Goal: Check status: Check status

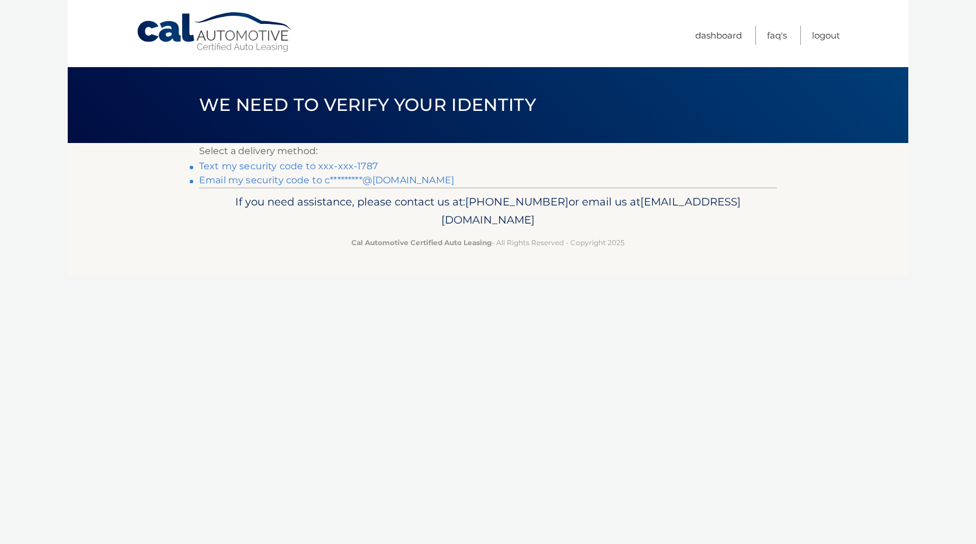
click at [301, 169] on link "Text my security code to xxx-xxx-1787" at bounding box center [288, 166] width 179 height 11
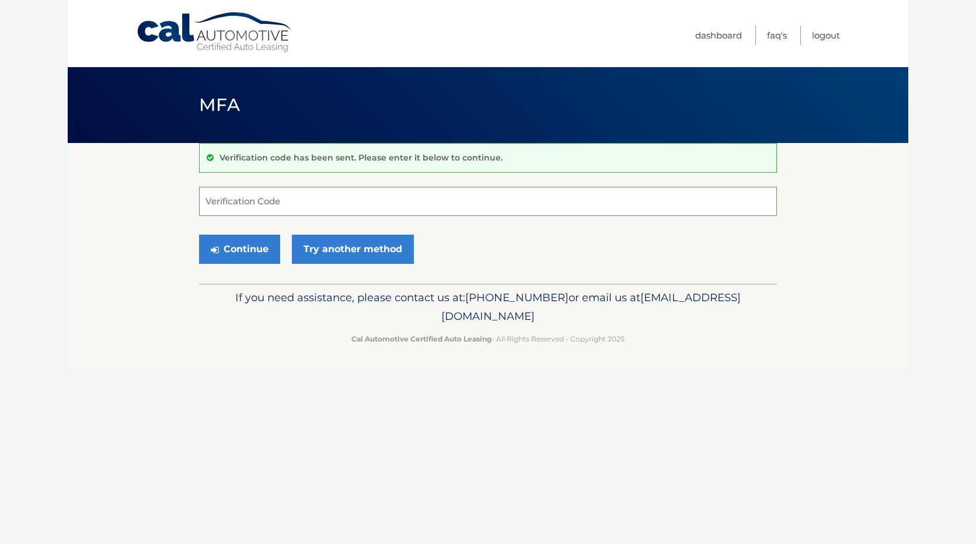
click at [275, 203] on input "Verification Code" at bounding box center [488, 201] width 578 height 29
type input "515666"
click at [259, 256] on button "Continue" at bounding box center [239, 249] width 81 height 29
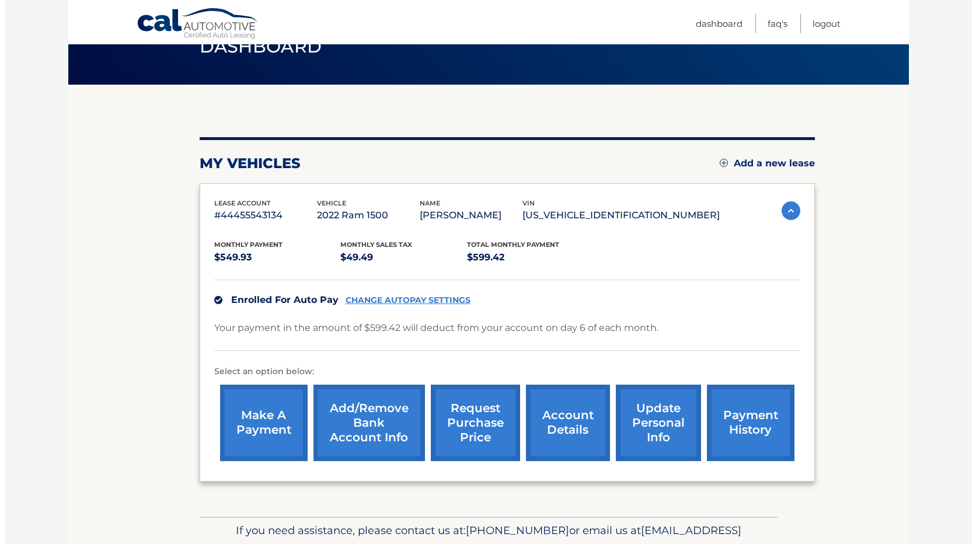
scroll to position [117, 0]
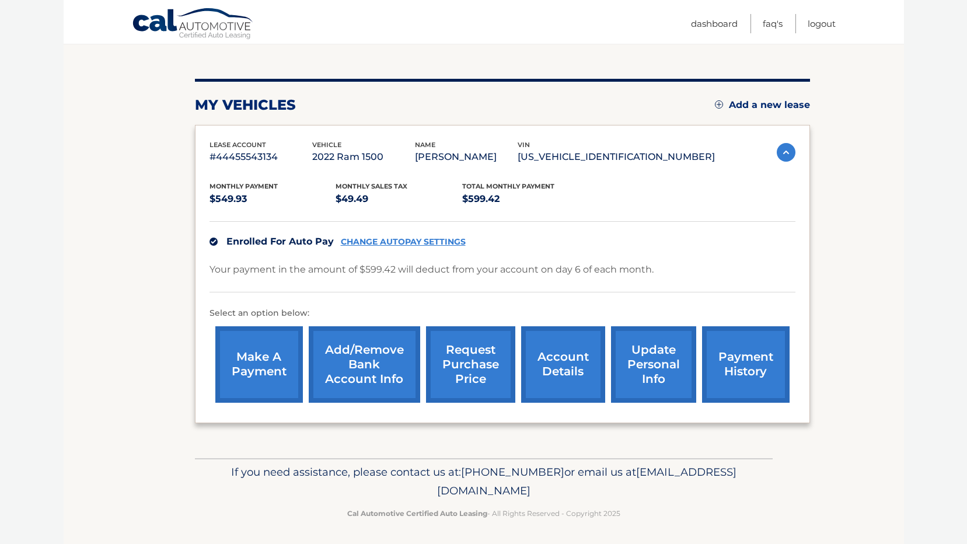
click at [469, 377] on link "request purchase price" at bounding box center [470, 364] width 89 height 76
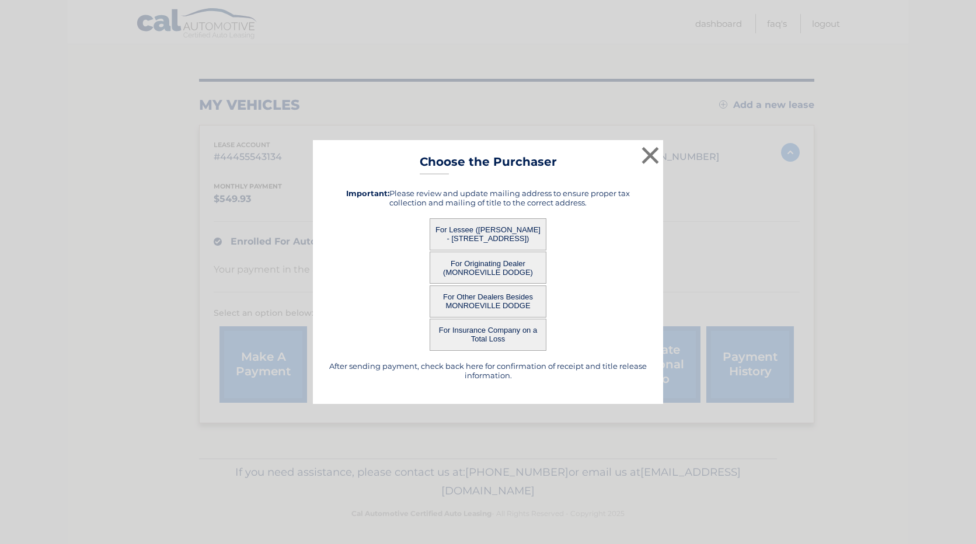
click at [473, 228] on button "For Lessee ([PERSON_NAME] - [STREET_ADDRESS])" at bounding box center [488, 234] width 117 height 32
click at [491, 235] on button "For Lessee ([PERSON_NAME] - [STREET_ADDRESS])" at bounding box center [488, 234] width 117 height 32
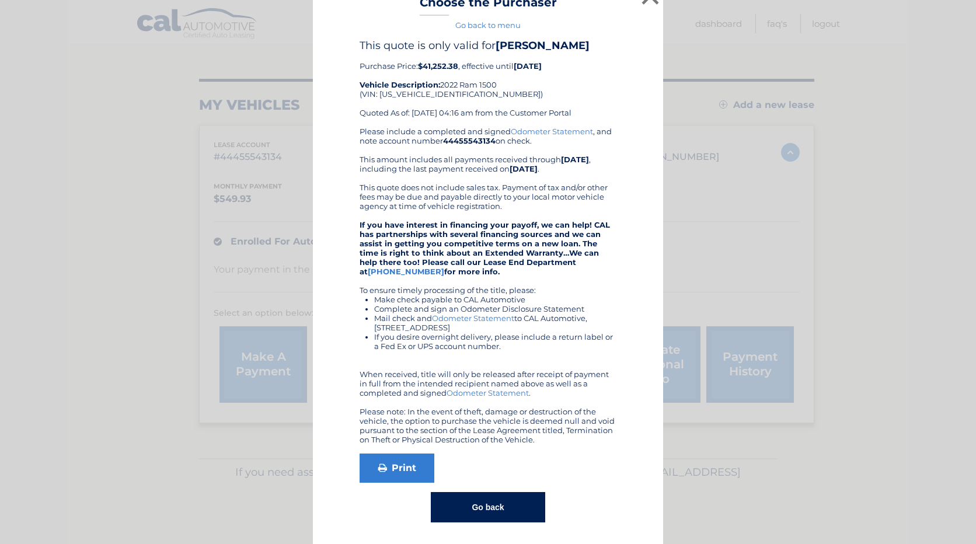
scroll to position [34, 0]
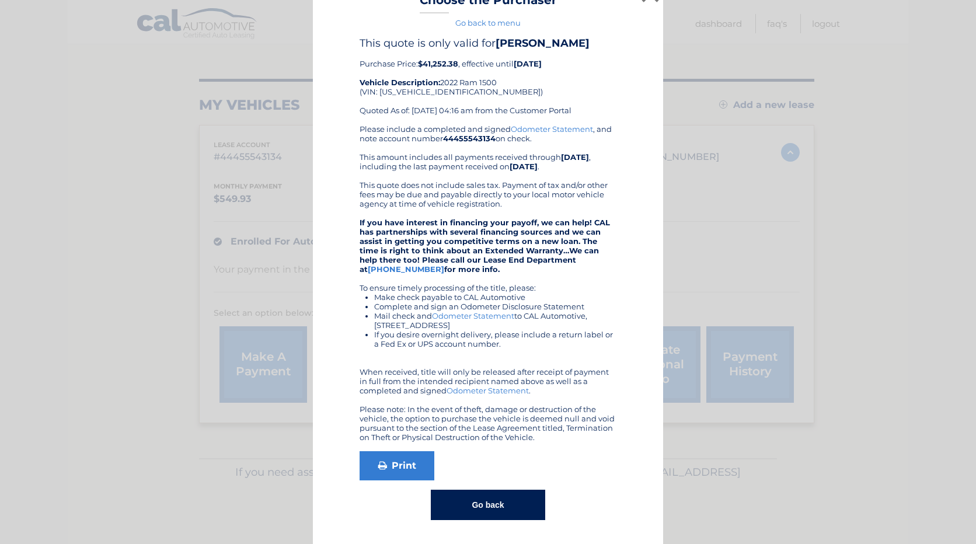
click at [483, 499] on button "Go back" at bounding box center [488, 505] width 114 height 30
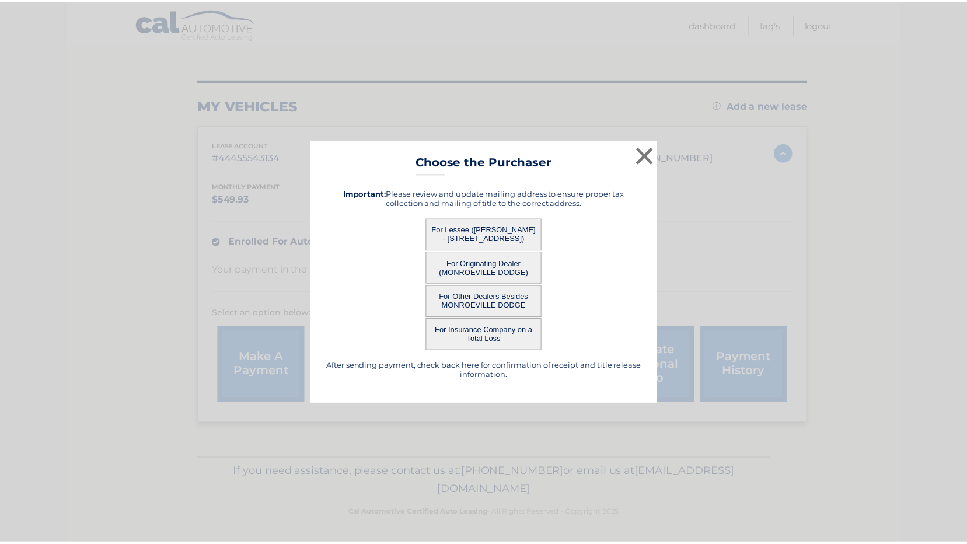
scroll to position [0, 0]
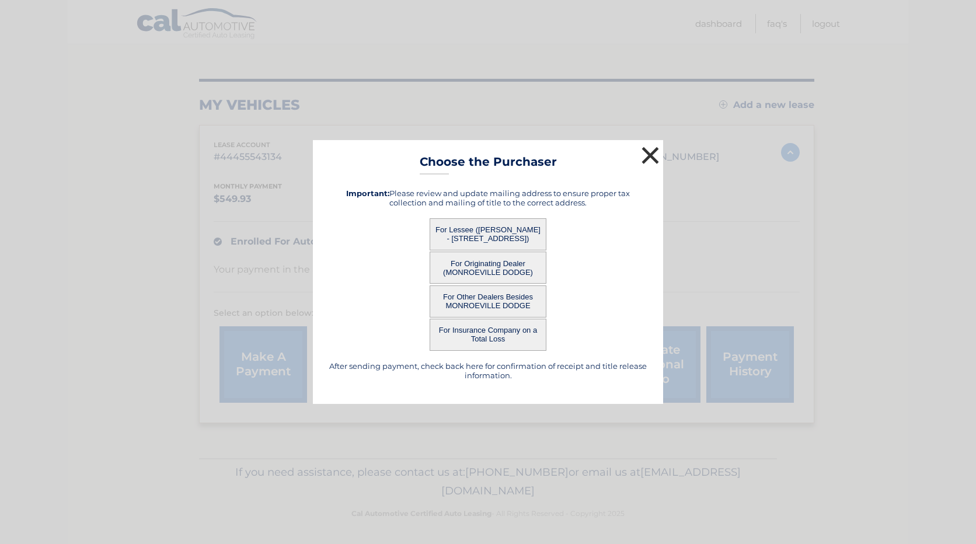
click at [650, 163] on button "×" at bounding box center [650, 155] width 23 height 23
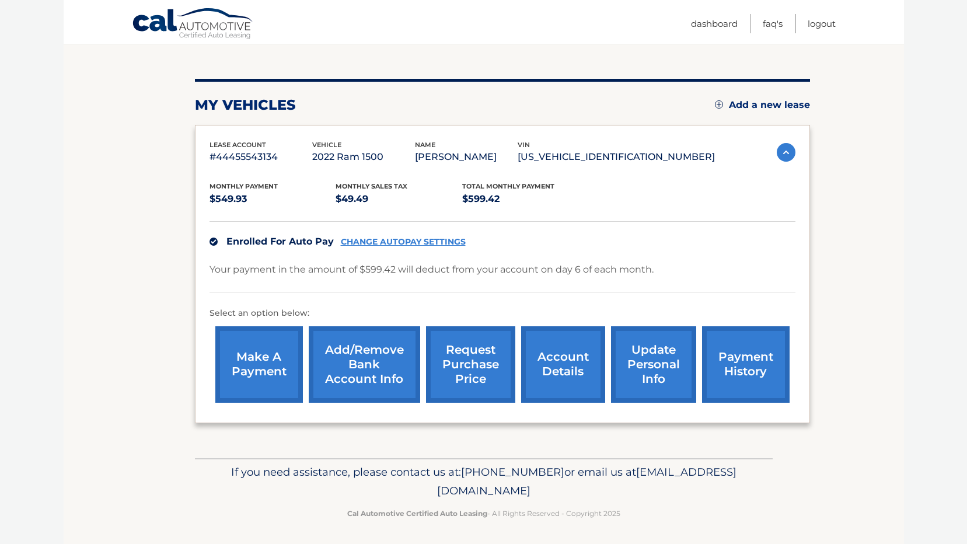
click at [550, 355] on link "account details" at bounding box center [563, 364] width 84 height 76
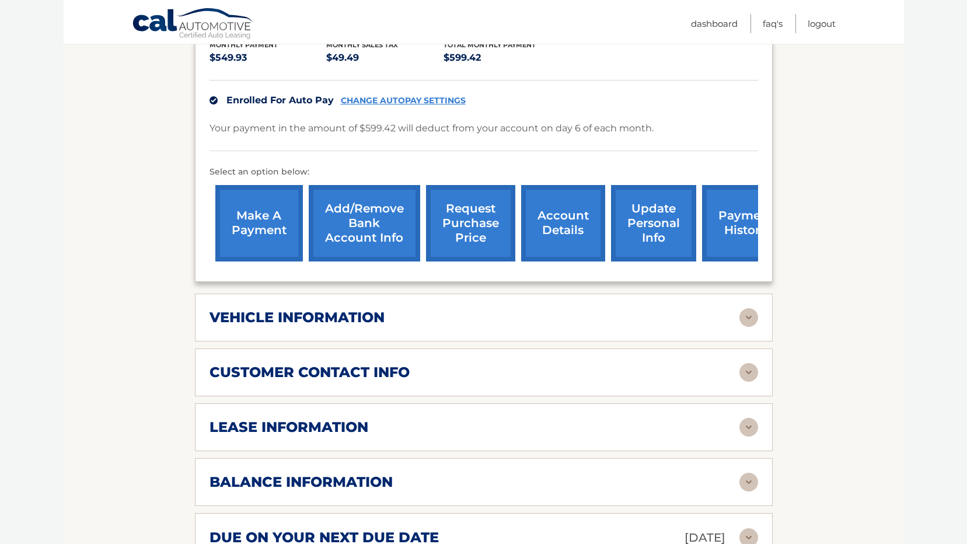
scroll to position [292, 0]
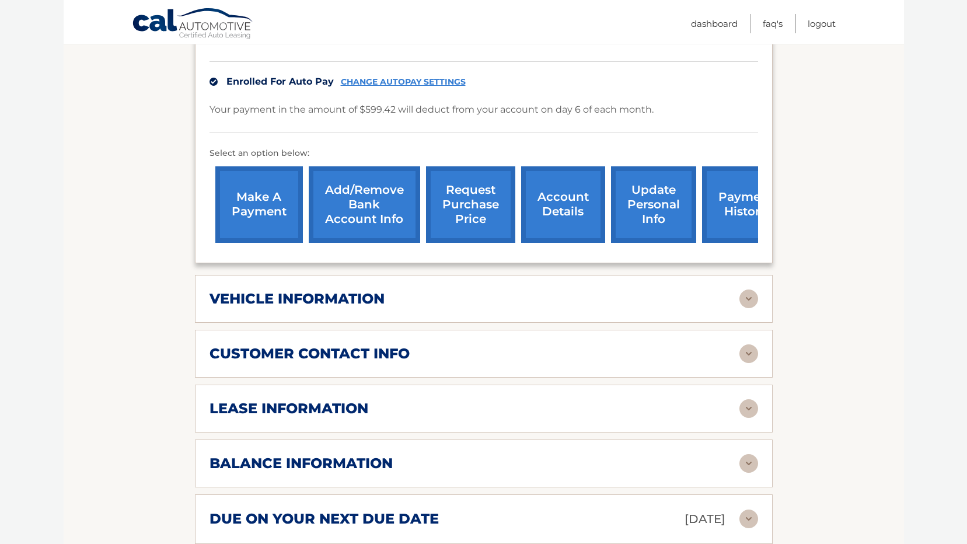
click at [532, 286] on div "vehicle information vehicle Year 2022 vehicle make Ram vehicle model 1500 vehic…" at bounding box center [484, 299] width 578 height 48
click at [745, 302] on img at bounding box center [749, 299] width 19 height 19
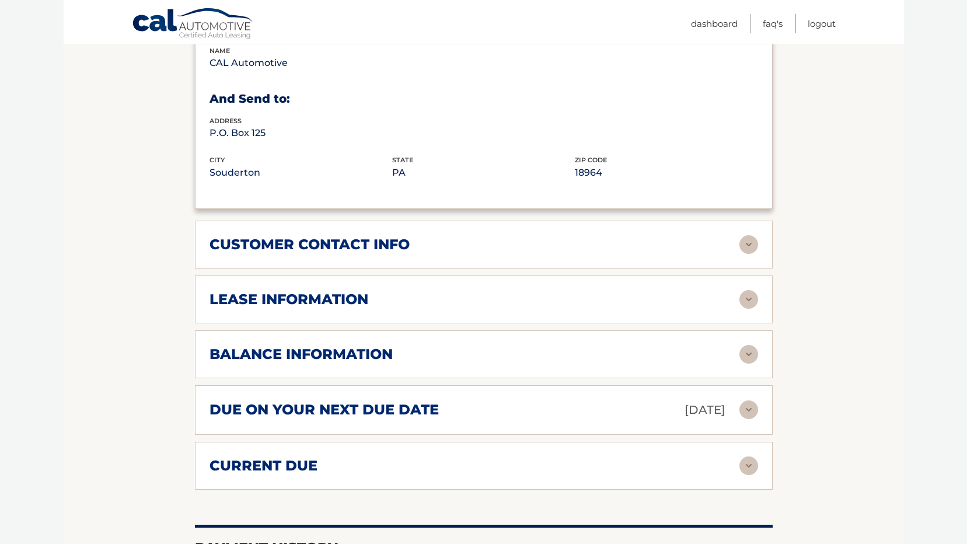
scroll to position [700, 0]
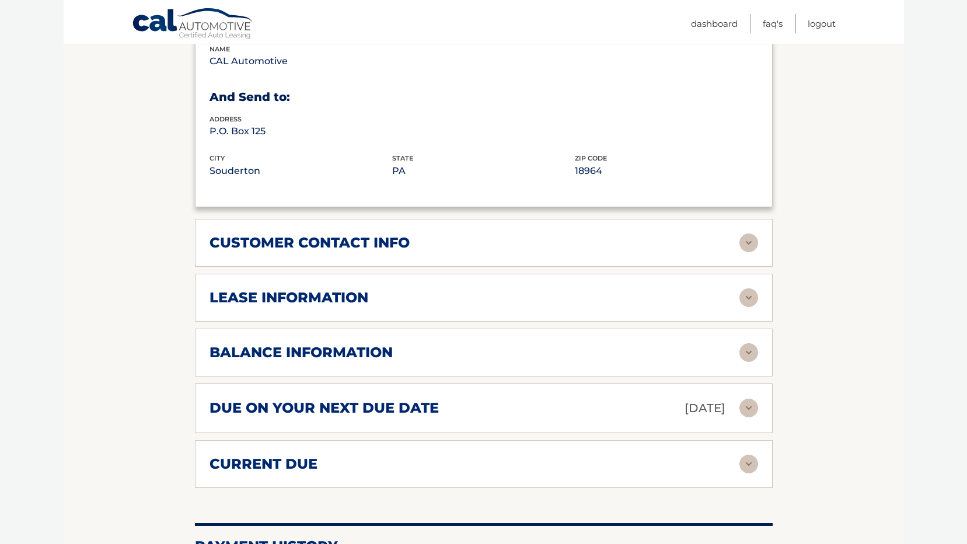
click at [412, 305] on div "lease information" at bounding box center [475, 298] width 530 height 18
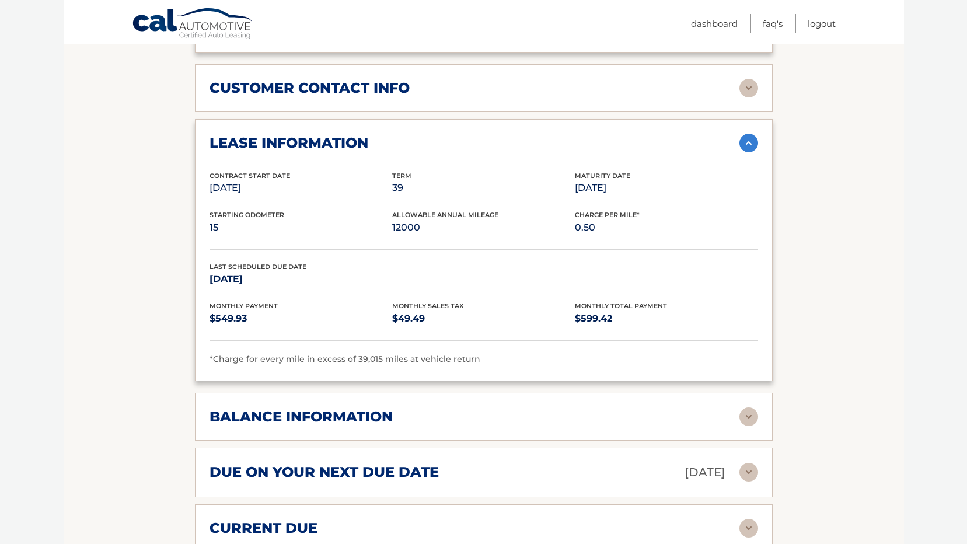
scroll to position [876, 0]
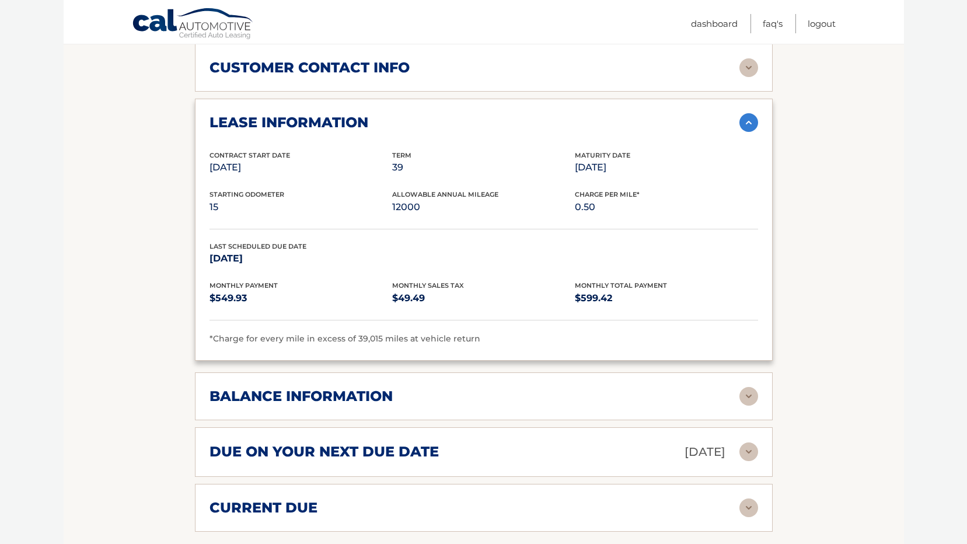
click at [470, 394] on div "balance information" at bounding box center [475, 397] width 530 height 18
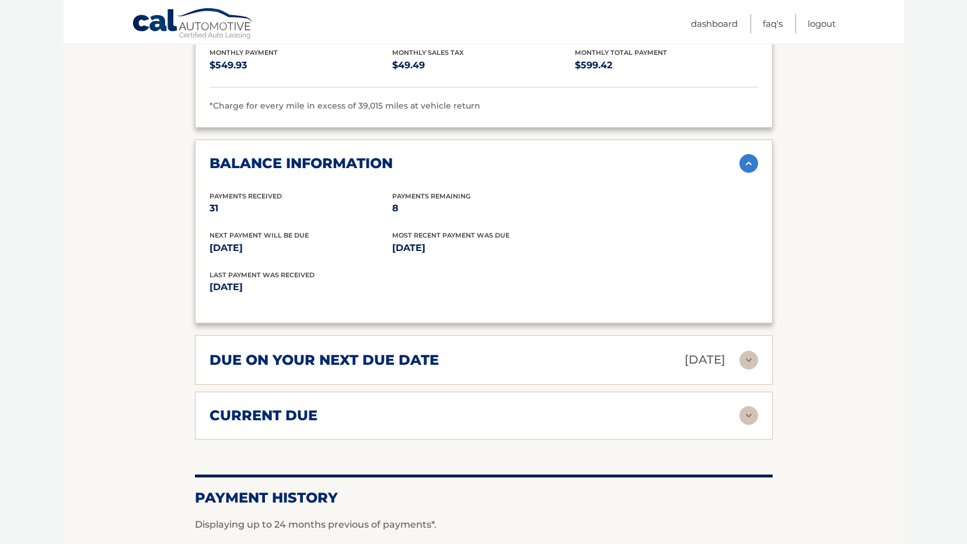
scroll to position [1109, 0]
click at [464, 367] on div "due on your next due date Sep 06, 2025" at bounding box center [475, 359] width 530 height 20
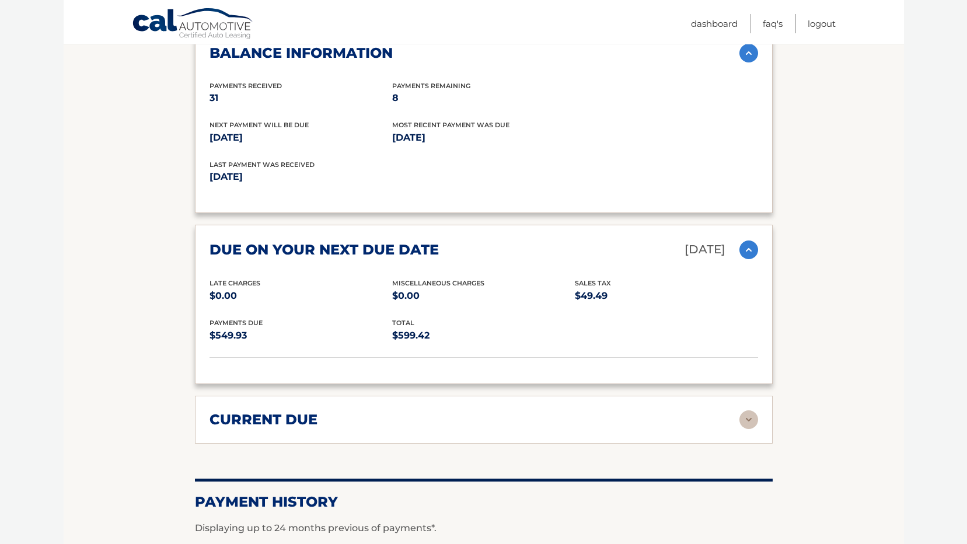
scroll to position [1226, 0]
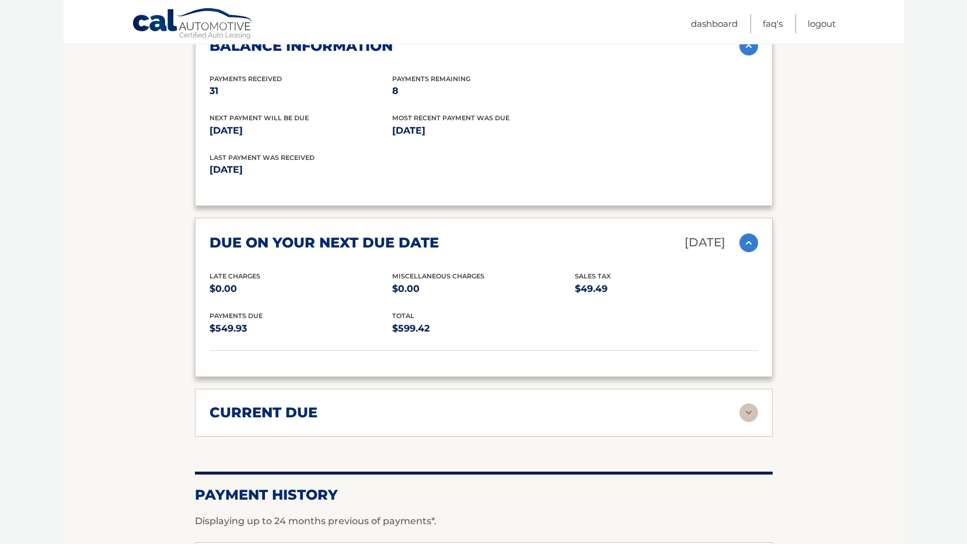
click at [444, 422] on div "current due Late Charges $0.00 Miscelleneous Charges* $0.00 Sales Tax $0.00 pay…" at bounding box center [484, 413] width 578 height 48
click at [745, 410] on img at bounding box center [749, 412] width 19 height 19
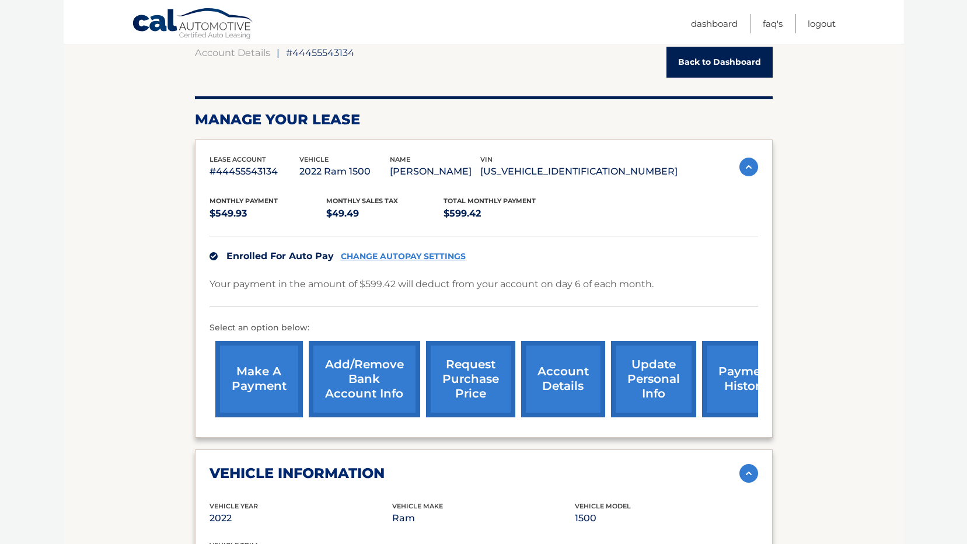
scroll to position [117, 0]
